Goal: Task Accomplishment & Management: Use online tool/utility

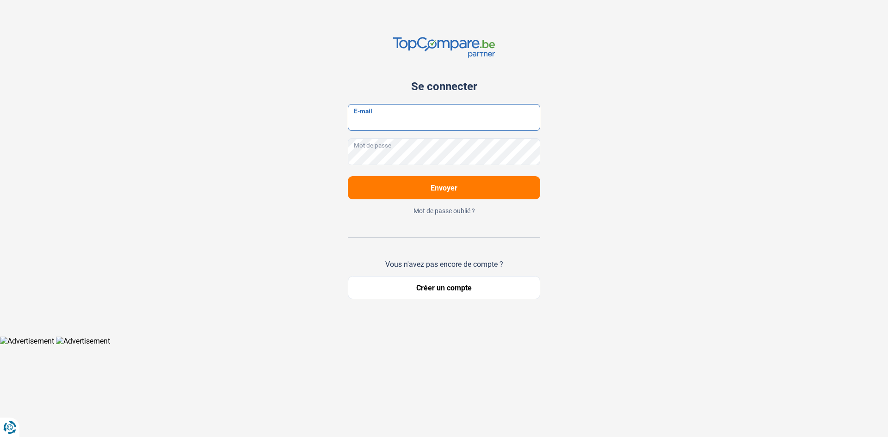
type input "caydenautomobile@gmail.com"
click at [457, 190] on span "Envoyer" at bounding box center [444, 188] width 27 height 9
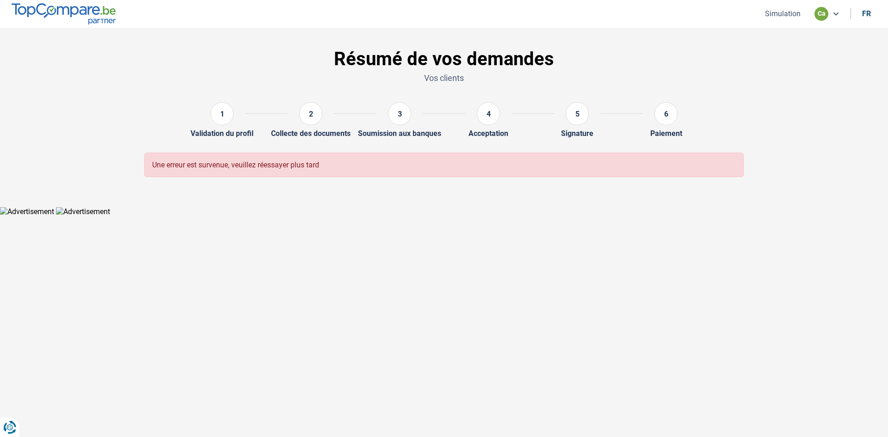
click at [794, 14] on button "Simulation" at bounding box center [782, 14] width 41 height 10
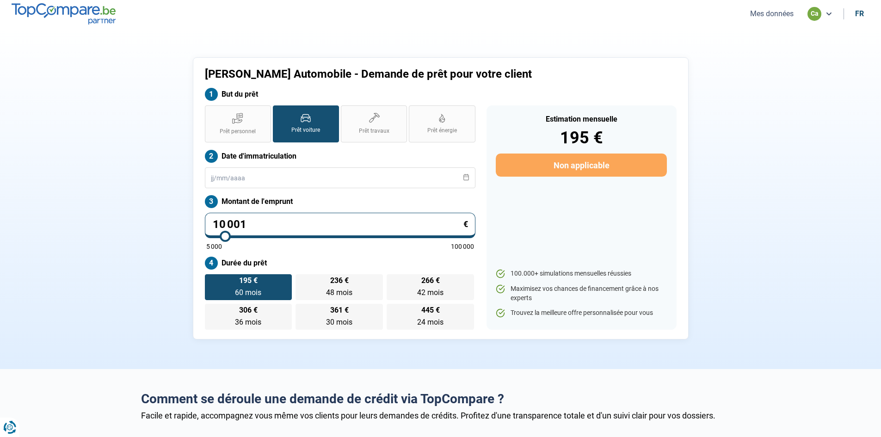
click at [312, 192] on div "Prêt personnel Prêt voiture Prêt travaux Prêt énergie Prêt voiture Date d'immat…" at bounding box center [340, 217] width 282 height 224
click at [316, 177] on input "text" at bounding box center [340, 177] width 271 height 21
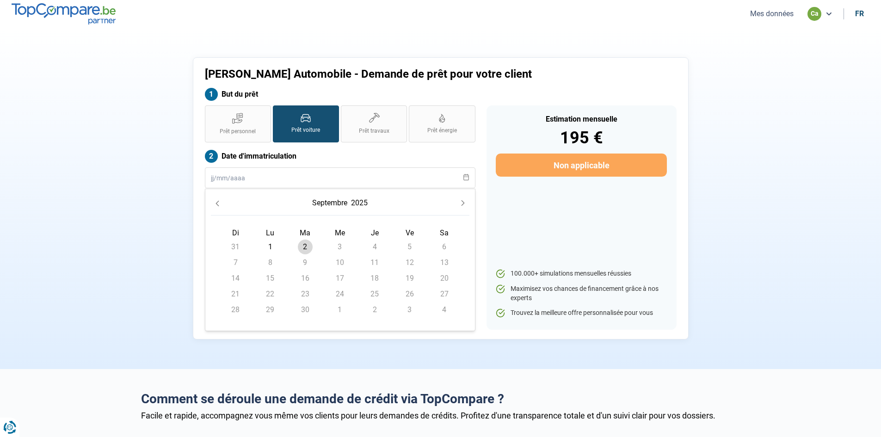
click at [216, 200] on icon "Previous Month" at bounding box center [217, 203] width 6 height 6
click at [335, 200] on button "août" at bounding box center [330, 203] width 19 height 17
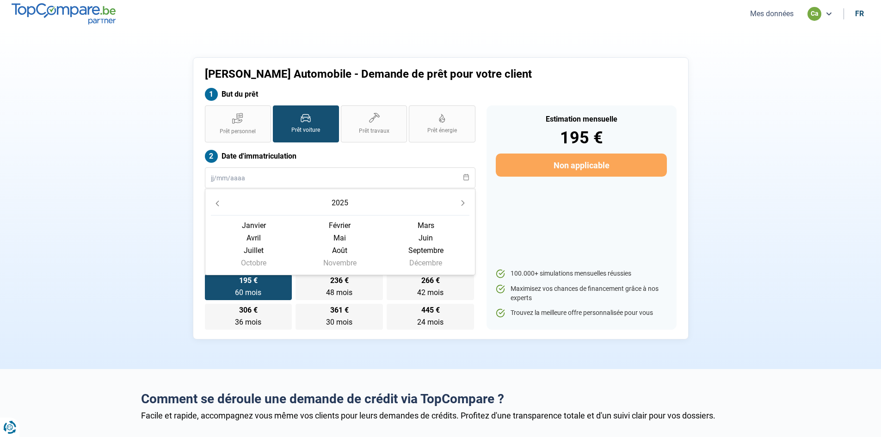
click at [343, 202] on button "2025" at bounding box center [340, 203] width 20 height 17
click at [252, 222] on span "2020" at bounding box center [254, 222] width 86 height 12
click at [355, 260] on span "novembre" at bounding box center [340, 263] width 86 height 12
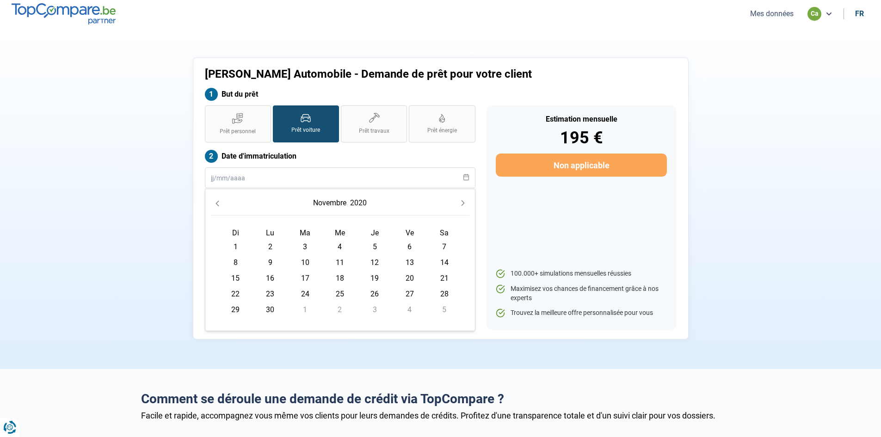
click at [269, 293] on span "23" at bounding box center [270, 294] width 15 height 15
type input "23/11/2020"
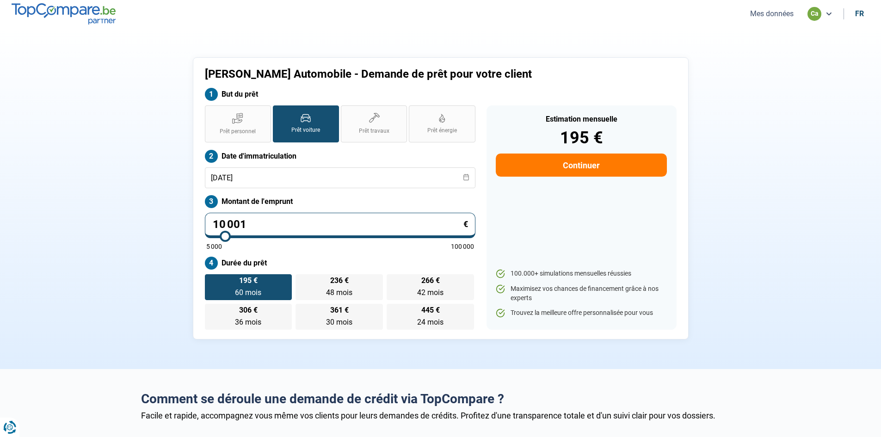
drag, startPoint x: 258, startPoint y: 223, endPoint x: 92, endPoint y: 195, distance: 168.8
click at [92, 195] on section "Cayden Automobile - Demande de prêt pour votre client But du prêt Prêt personne…" at bounding box center [440, 198] width 881 height 341
type input "2"
type input "5000"
type input "21"
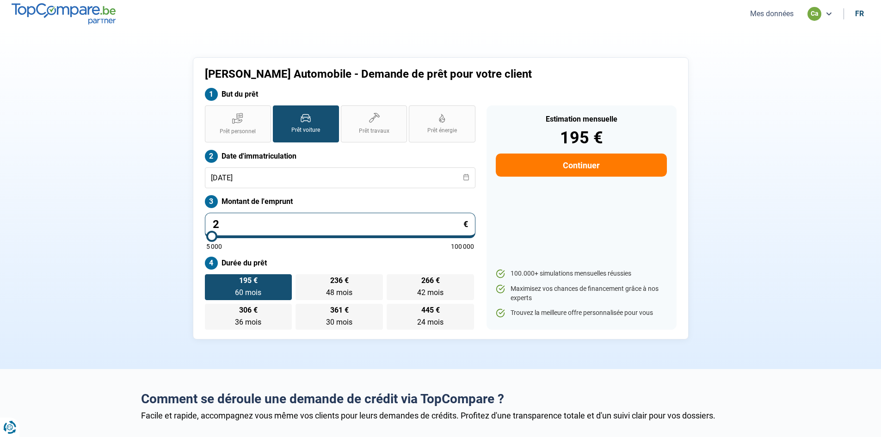
type input "5000"
type input "219"
type input "5000"
type input "2 195"
type input "5000"
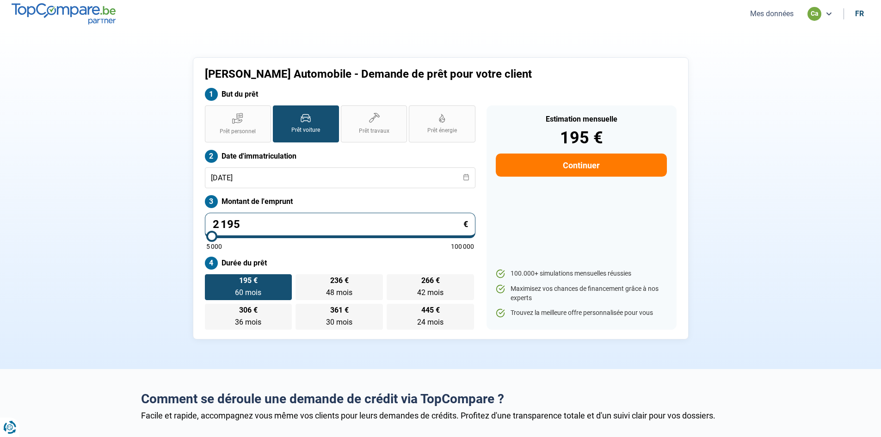
type input "21 950"
type input "22000"
type input "21 950"
type input "22000"
click at [313, 252] on div "Prêt personnel Prêt voiture Prêt travaux Prêt énergie Prêt voiture Date d'immat…" at bounding box center [340, 217] width 282 height 224
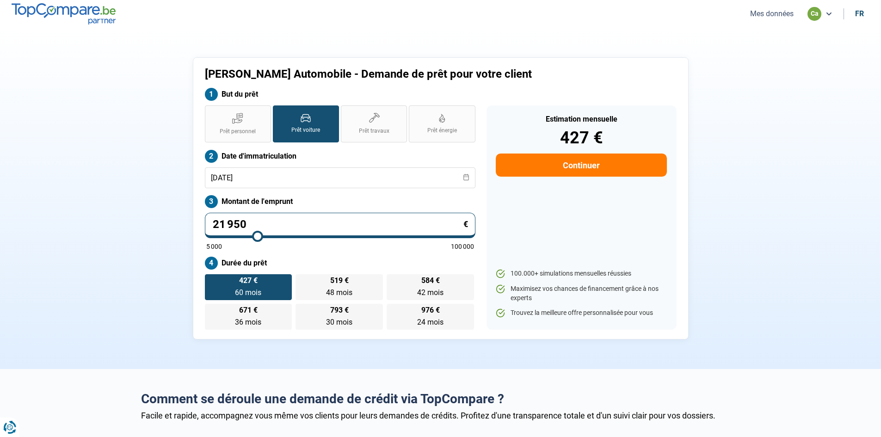
click at [259, 215] on input "21 950" at bounding box center [340, 225] width 271 height 25
drag, startPoint x: 259, startPoint y: 215, endPoint x: 156, endPoint y: 216, distance: 103.2
click at [156, 216] on div "Cayden Automobile - Demande de prêt pour votre client But du prêt Prêt personne…" at bounding box center [441, 198] width 610 height 282
type input "1"
type input "5000"
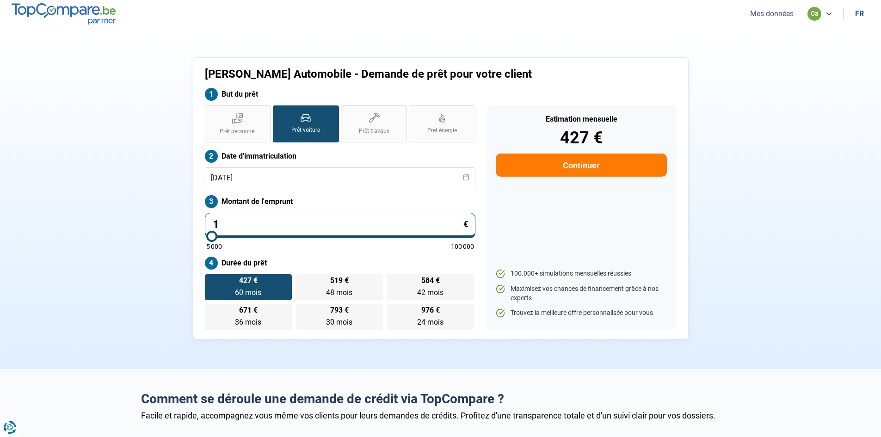
type input "11"
type input "5000"
type input "119"
type input "5000"
type input "1 195"
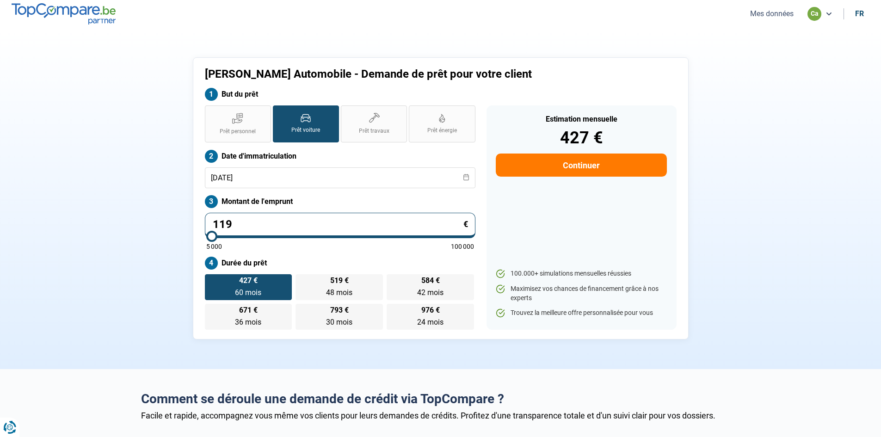
type input "5000"
type input "11 950"
type input "12000"
type input "11 950"
type input "12000"
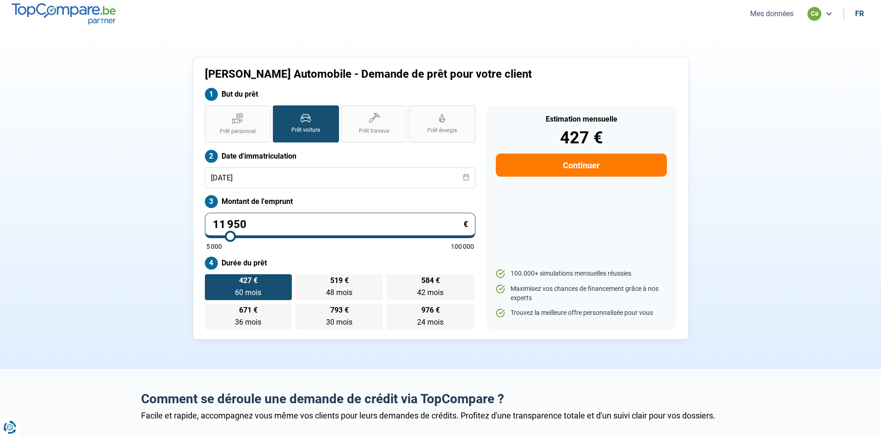
click at [375, 257] on label "Durée du prêt" at bounding box center [340, 263] width 271 height 13
drag, startPoint x: 310, startPoint y: 222, endPoint x: 70, endPoint y: 226, distance: 239.6
click at [70, 226] on section "Cayden Automobile - Demande de prêt pour votre client But du prêt Prêt personne…" at bounding box center [440, 198] width 881 height 341
type input "1"
type input "5000"
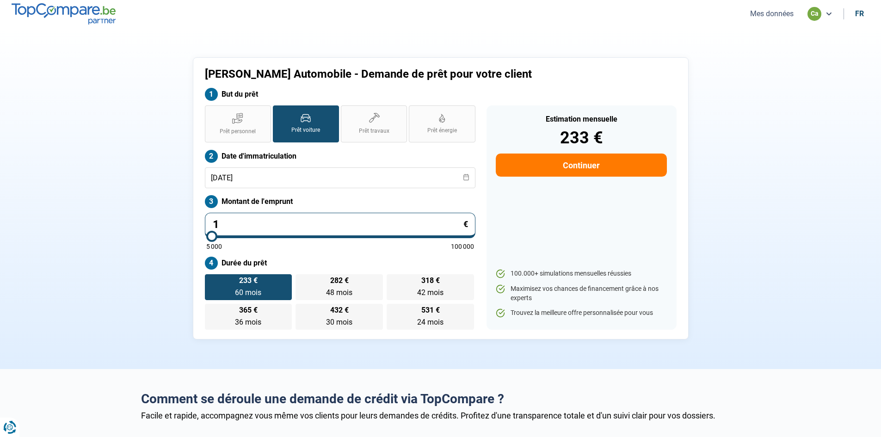
type input "10"
type input "5000"
type input "100"
type input "5000"
type input "1 000"
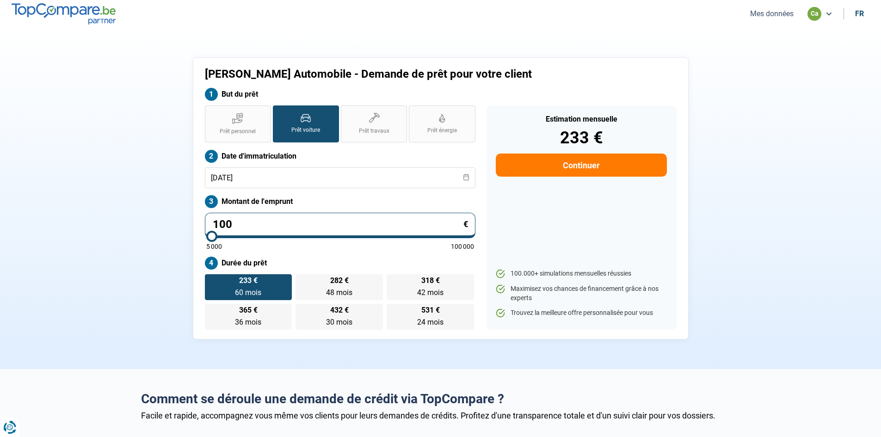
type input "5000"
type input "10 000"
type input "10000"
type input "10 000"
radio input "true"
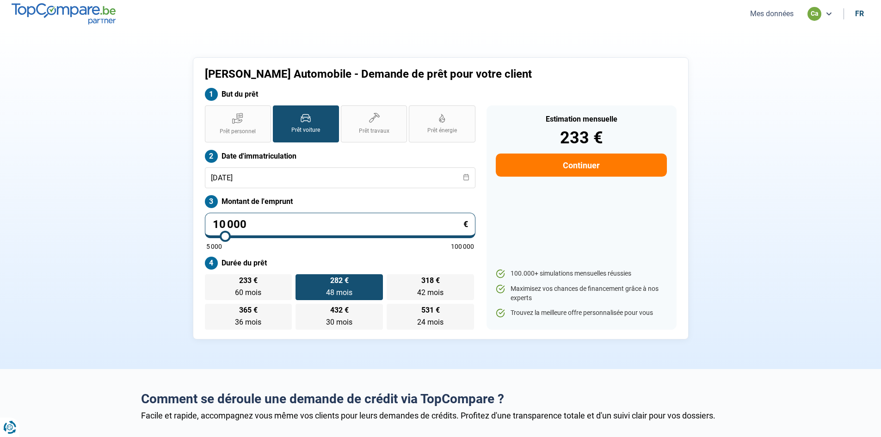
click at [325, 261] on label "Durée du prêt" at bounding box center [340, 263] width 271 height 13
